Goal: Navigation & Orientation: Understand site structure

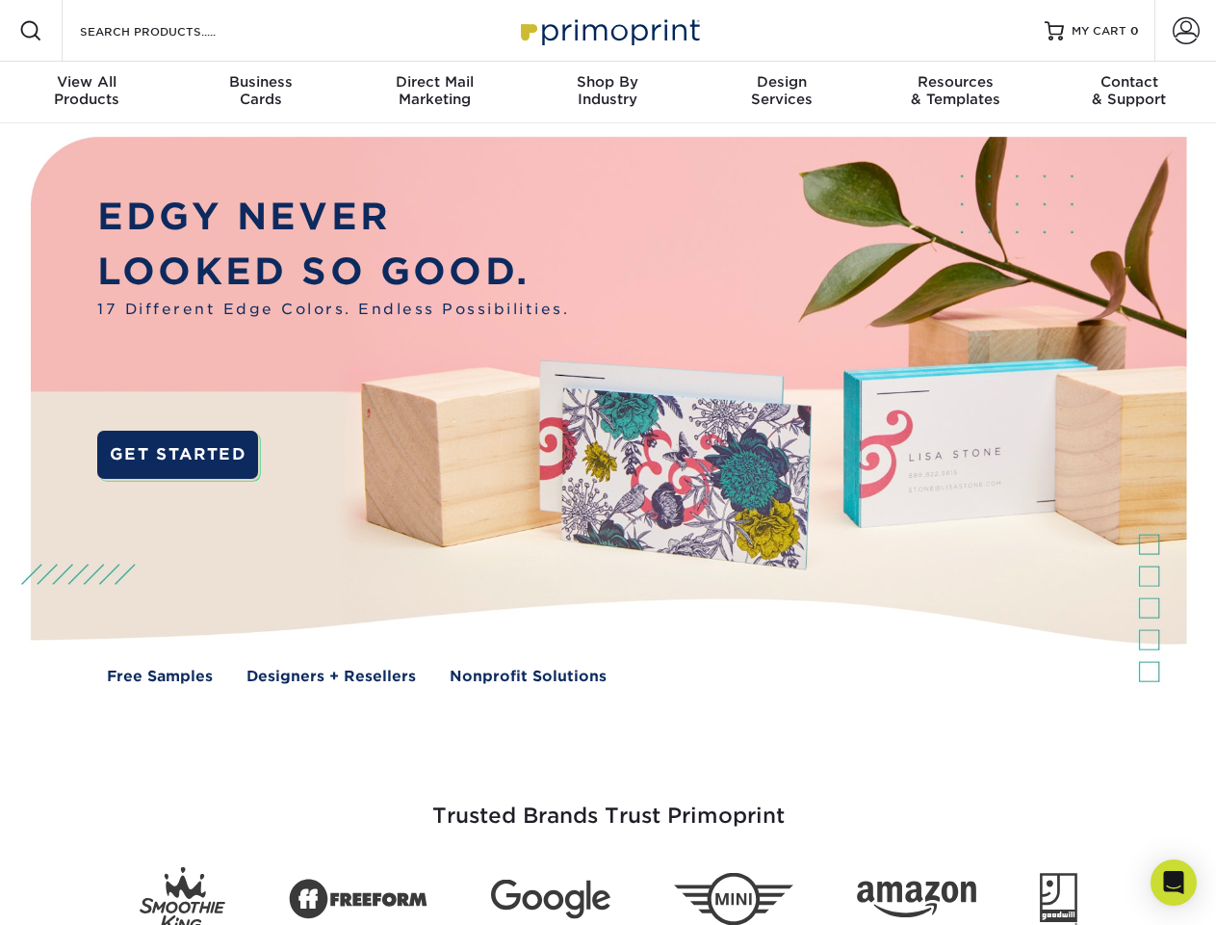
click at [608, 462] on img at bounding box center [608, 424] width 1204 height 602
click at [31, 31] on span at bounding box center [30, 30] width 23 height 23
click at [1186, 31] on span at bounding box center [1186, 30] width 27 height 27
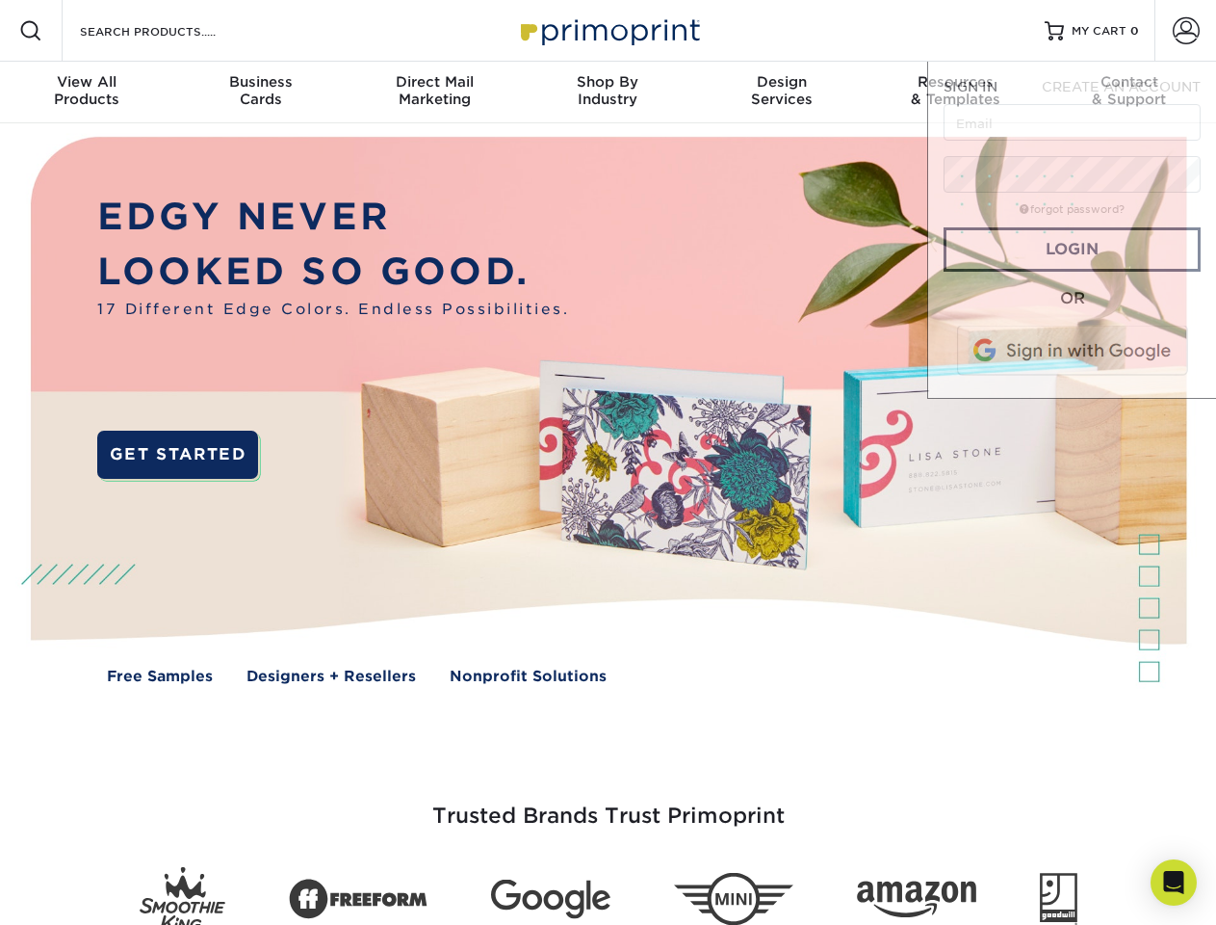
click at [87, 92] on div "View All Products" at bounding box center [86, 90] width 173 height 35
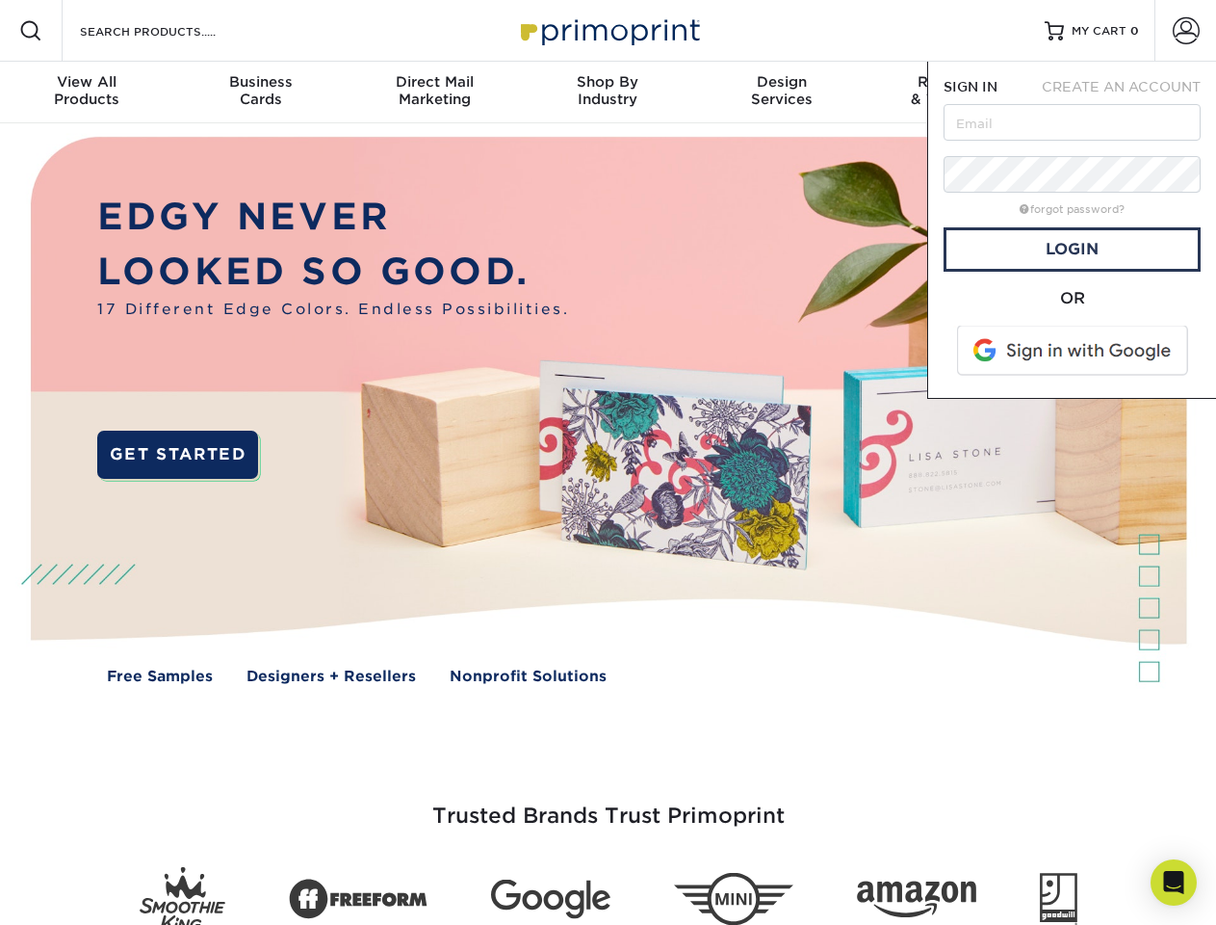
click at [260, 92] on div "Business Cards" at bounding box center [259, 90] width 173 height 35
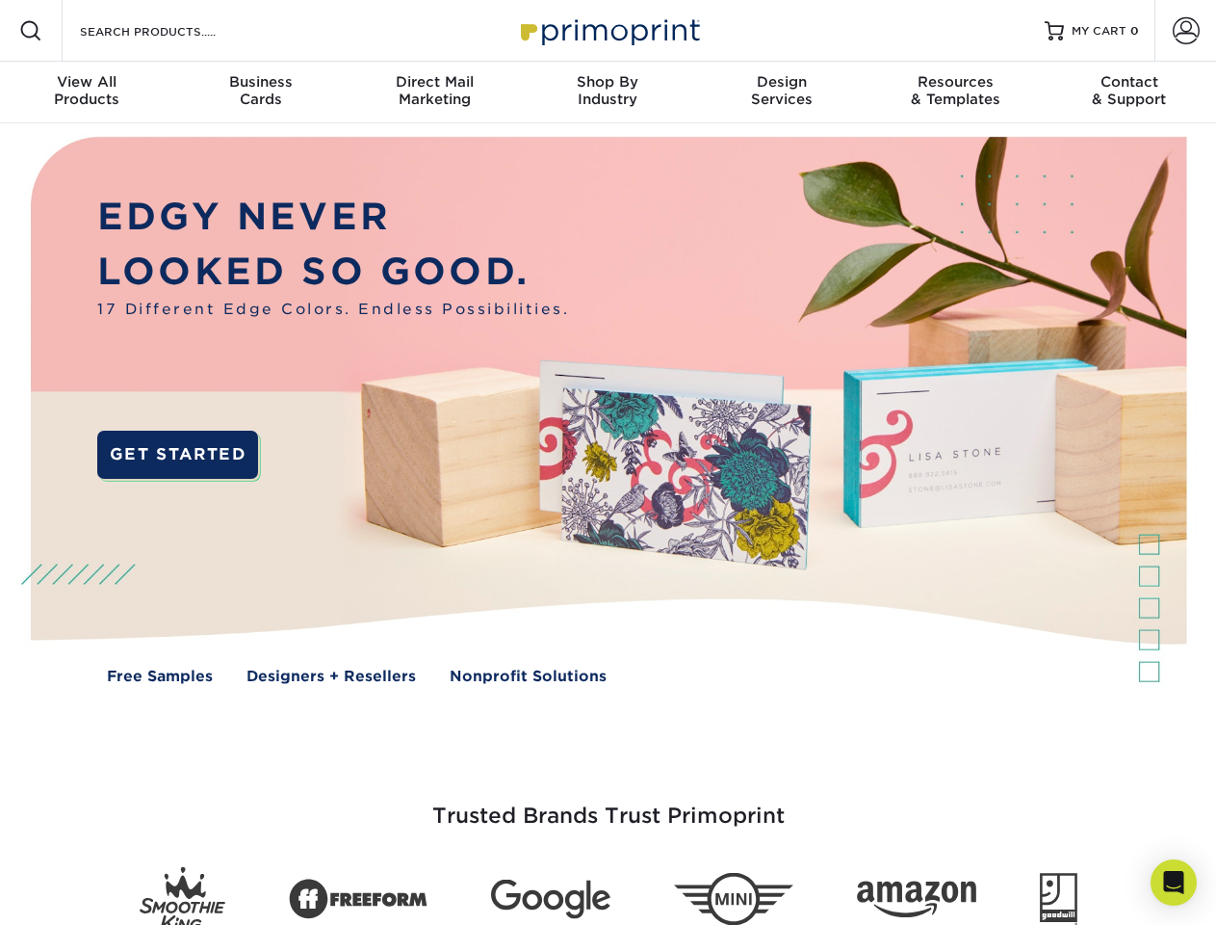
click at [434, 92] on div "Direct Mail Marketing" at bounding box center [434, 90] width 173 height 35
click at [608, 92] on div "Shop By Industry" at bounding box center [607, 90] width 173 height 35
click at [782, 92] on div "Design Services" at bounding box center [781, 90] width 173 height 35
click at [955, 92] on span "SIGN IN" at bounding box center [971, 86] width 54 height 15
click at [1130, 92] on div "Contact & Support" at bounding box center [1129, 90] width 173 height 35
